Goal: Task Accomplishment & Management: Use online tool/utility

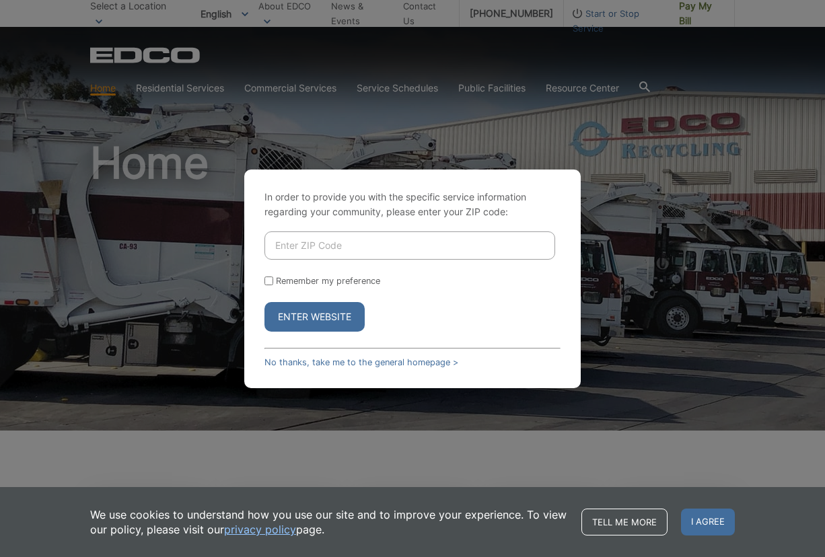
click at [454, 255] on input "Enter ZIP Code" at bounding box center [410, 246] width 291 height 28
type input "92082"
click at [328, 306] on button "Enter Website" at bounding box center [315, 317] width 100 height 30
click at [328, 312] on button "Enter Website" at bounding box center [315, 317] width 100 height 30
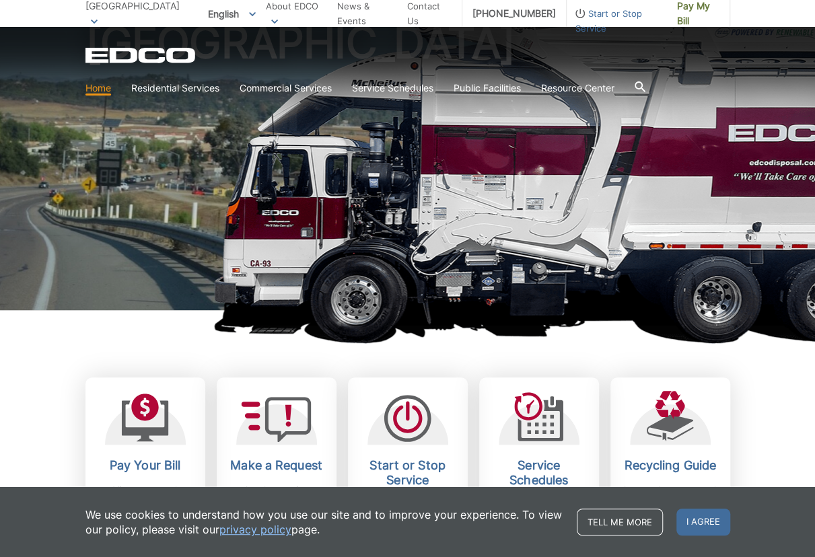
scroll to position [337, 0]
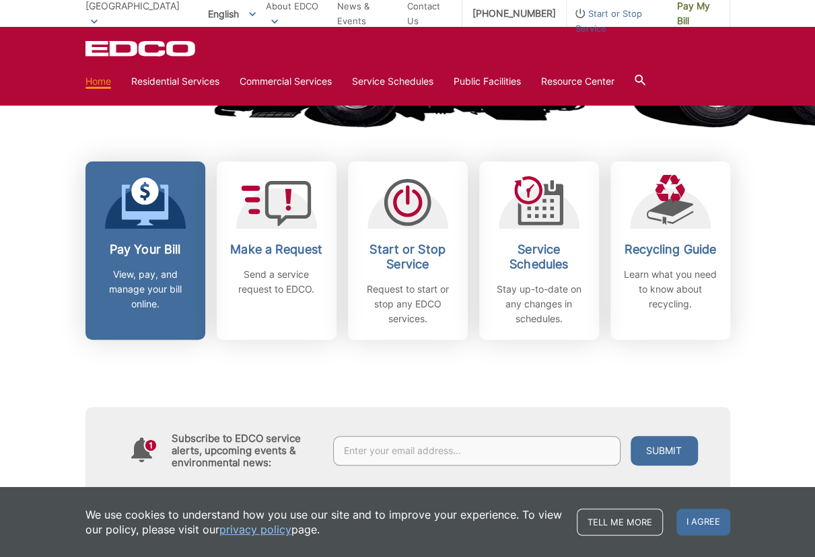
click at [153, 293] on p "View, pay, and manage your bill online." at bounding box center [146, 289] width 100 height 44
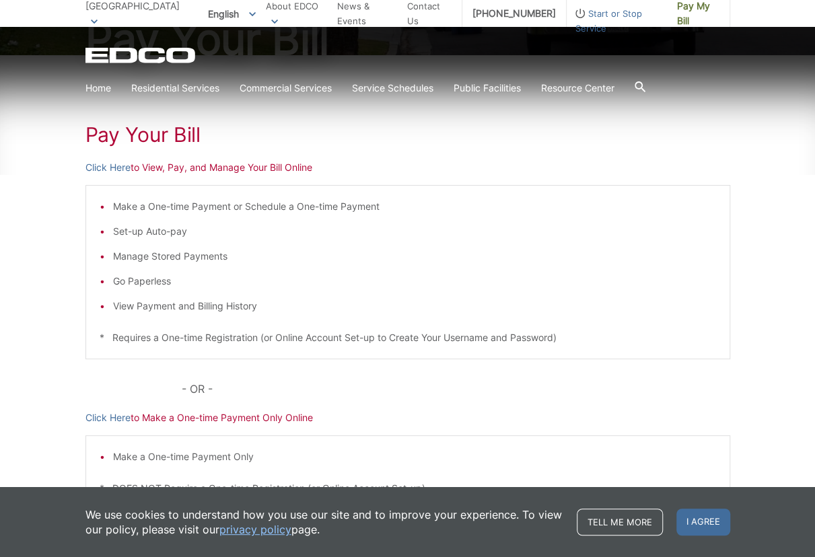
scroll to position [202, 0]
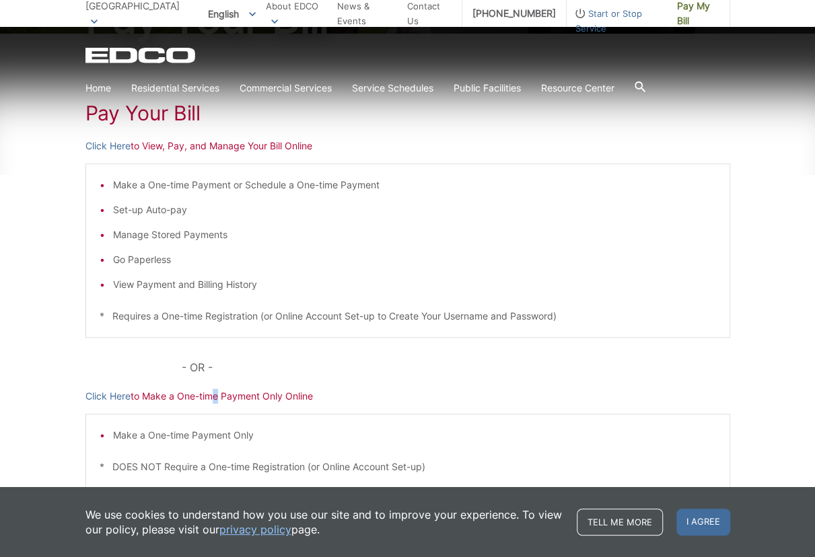
click at [213, 399] on p "Click Here to Make a One-time Payment Only Online" at bounding box center [407, 396] width 645 height 15
drag, startPoint x: 213, startPoint y: 399, endPoint x: 111, endPoint y: 400, distance: 101.6
click at [111, 400] on link "Click Here" at bounding box center [107, 396] width 45 height 15
